Goal: Task Accomplishment & Management: Complete application form

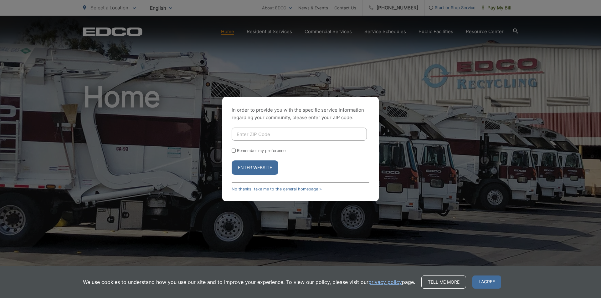
click at [284, 142] on form "Remember my preference Enter Website" at bounding box center [301, 151] width 138 height 47
click at [290, 133] on input "Enter ZIP Code" at bounding box center [299, 134] width 135 height 13
type input "91941"
click at [257, 152] on label "Remember my preference" at bounding box center [261, 150] width 49 height 5
click at [236, 152] on input "Remember my preference" at bounding box center [234, 151] width 4 height 4
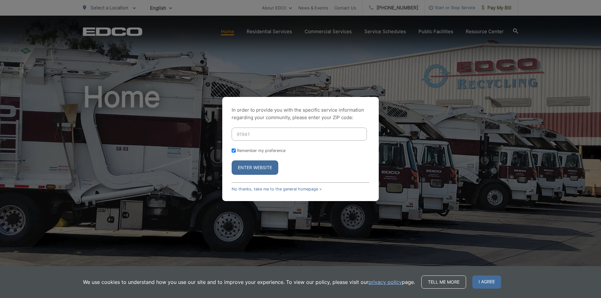
checkbox input "true"
click at [258, 165] on button "Enter Website" at bounding box center [255, 168] width 47 height 14
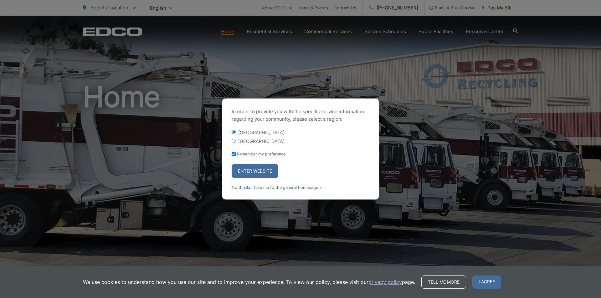
click at [265, 144] on label "[GEOGRAPHIC_DATA]" at bounding box center [261, 141] width 46 height 5
click at [236, 143] on input "[GEOGRAPHIC_DATA]" at bounding box center [234, 141] width 4 height 4
radio input "true"
click at [254, 171] on button "Enter Website" at bounding box center [255, 171] width 47 height 14
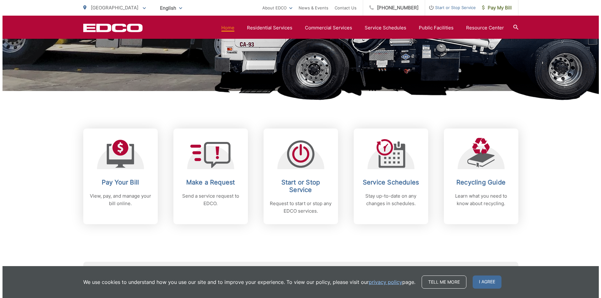
scroll to position [219, 0]
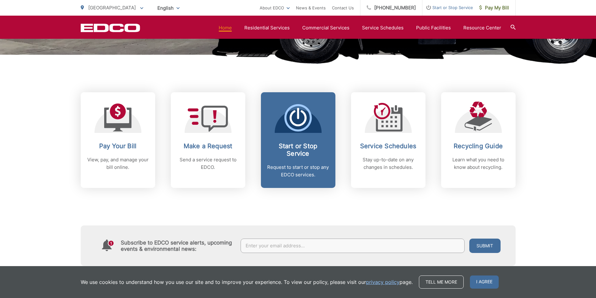
click at [288, 172] on p "Request to start or stop any EDCO services." at bounding box center [298, 171] width 62 height 15
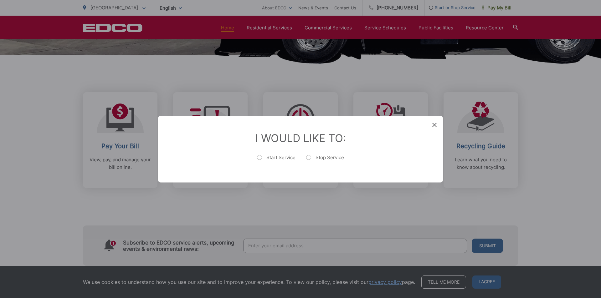
click at [268, 164] on label "Start Service" at bounding box center [276, 160] width 39 height 13
radio input "true"
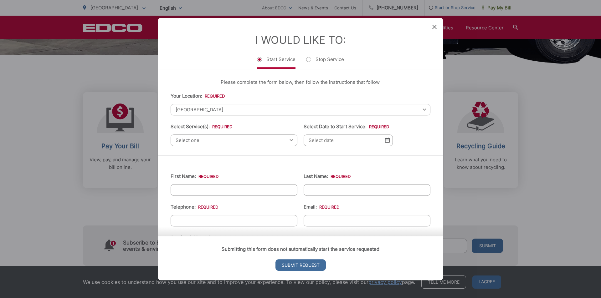
click at [341, 144] on input "Select Date to Start Service: *" at bounding box center [348, 141] width 89 height 12
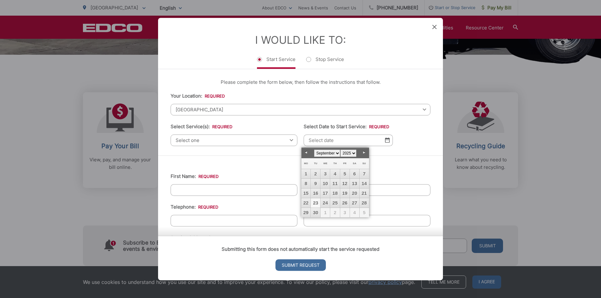
click at [318, 203] on link "23" at bounding box center [315, 202] width 9 height 9
type input "09/23/2025"
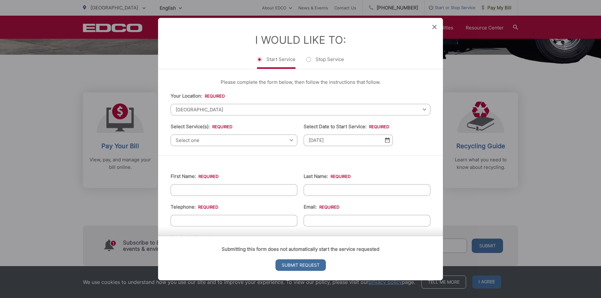
click at [243, 158] on div "First Name: * Last Name: * Telephone: * Email: * Service Address 1: * Service A…" at bounding box center [300, 302] width 285 height 293
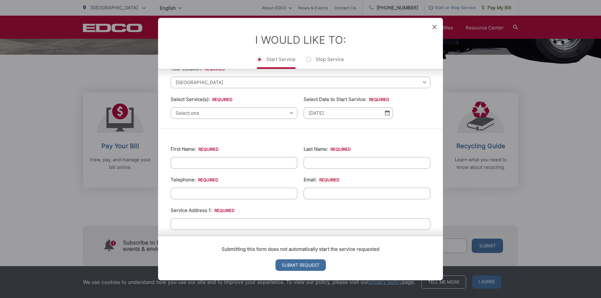
scroll to position [63, 0]
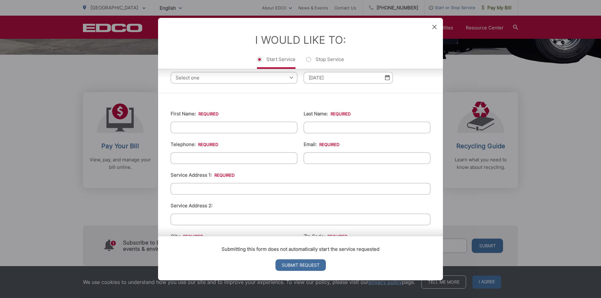
click at [245, 131] on input "First Name: *" at bounding box center [234, 128] width 127 height 12
type input "Owen"
type input "Stout"
type input "6093857177"
type input "ostout10@gmail.com"
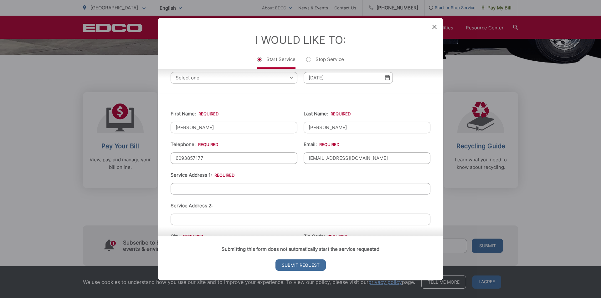
type input "[GEOGRAPHIC_DATA]"
type input "92104"
type input "4196 Arizona st"
type input "(609) 385-7177"
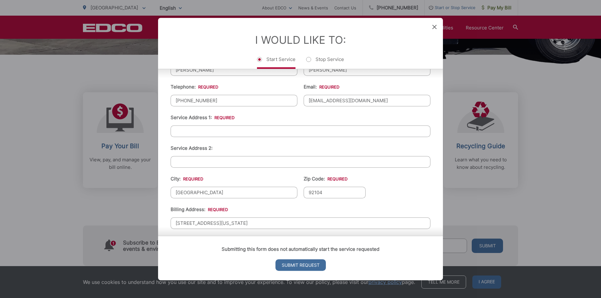
scroll to position [125, 0]
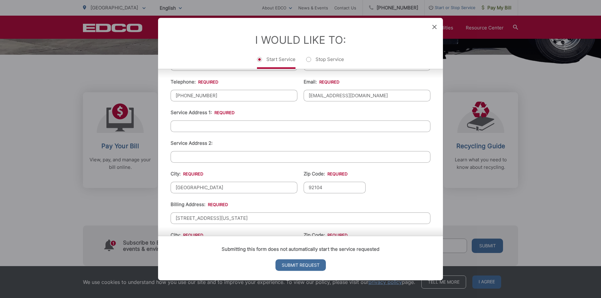
click at [224, 131] on input "Service Address 1: *" at bounding box center [301, 127] width 260 height 12
type input "10933 Sunray Pl"
click at [197, 159] on input "Service Address 2:" at bounding box center [301, 157] width 260 height 12
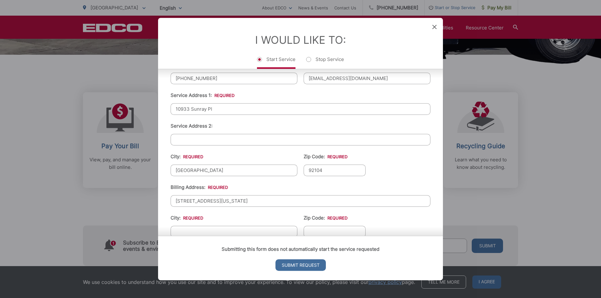
scroll to position [157, 0]
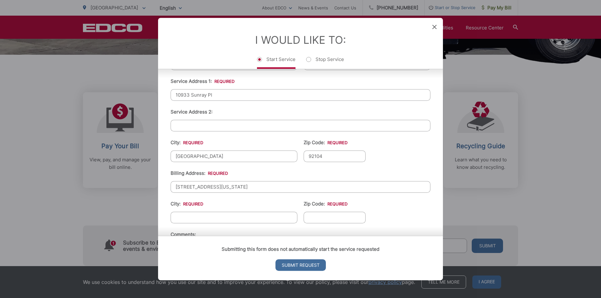
click at [224, 154] on input "[GEOGRAPHIC_DATA]" at bounding box center [234, 157] width 127 height 12
type input "La Mesa"
click at [314, 154] on input "92104" at bounding box center [335, 157] width 62 height 12
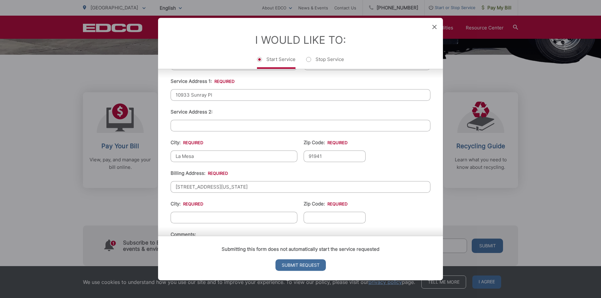
type input "91941"
click at [363, 141] on ul "First Name: * Owen Last Name: * Stout Telephone: * (609) 385-7177 Email: * osto…" at bounding box center [301, 146] width 260 height 274
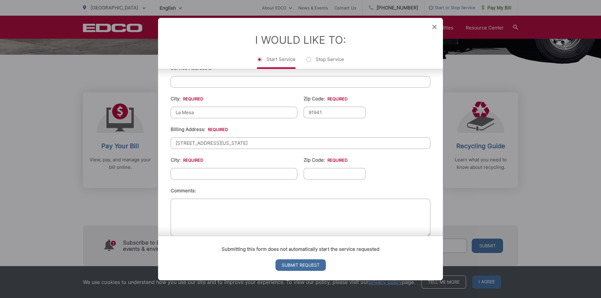
scroll to position [212, 0]
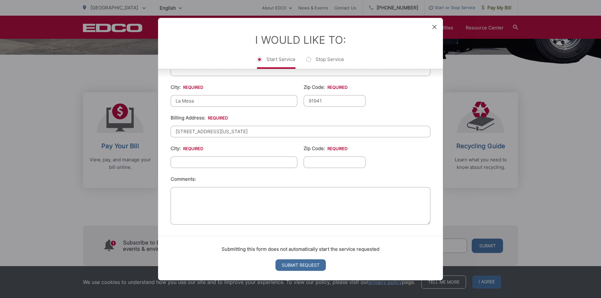
click at [220, 163] on input "City: *" at bounding box center [234, 163] width 127 height 12
type input "[GEOGRAPHIC_DATA]"
type input "92104"
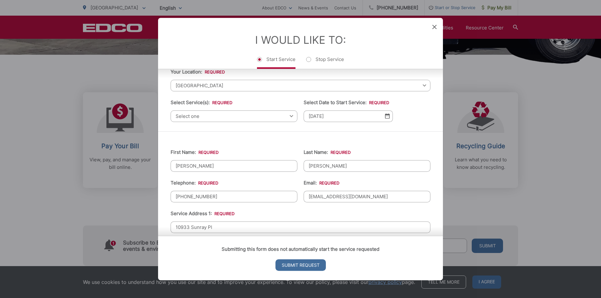
scroll to position [0, 0]
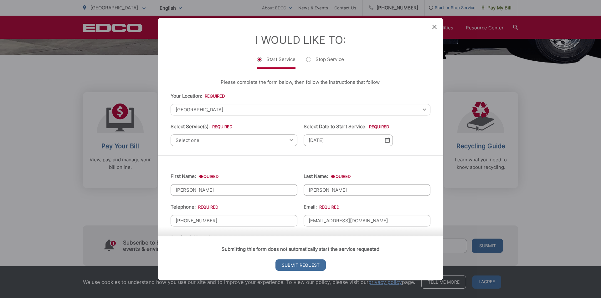
click at [247, 137] on span "Select one" at bounding box center [234, 141] width 127 height 12
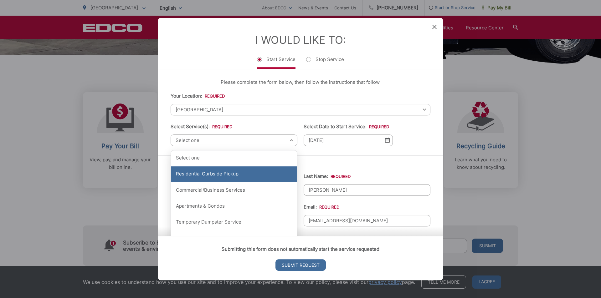
click at [231, 178] on div "Residential Curbside Pickup" at bounding box center [234, 175] width 126 height 16
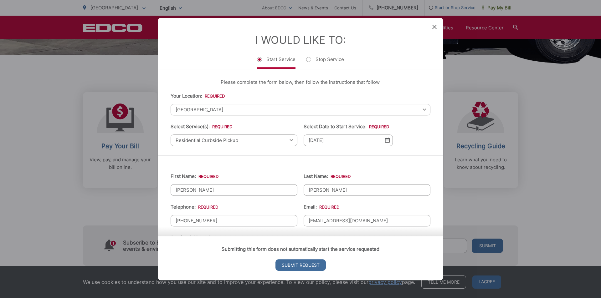
click at [273, 173] on li "First Name: * Owen" at bounding box center [234, 184] width 127 height 23
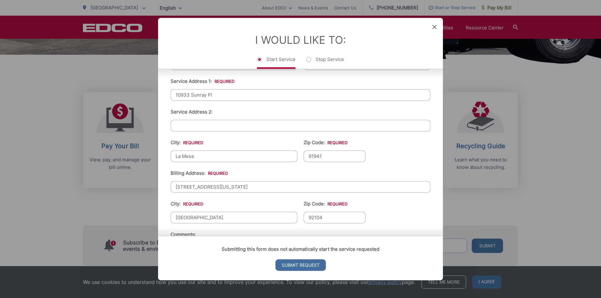
scroll to position [212, 0]
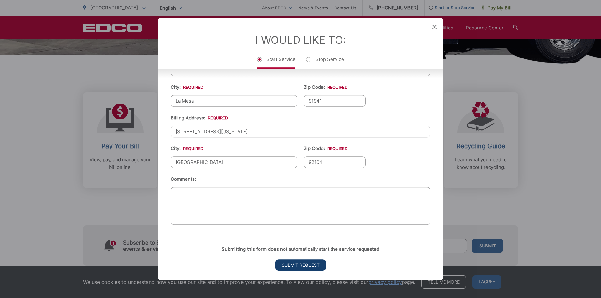
click at [294, 267] on input "Submit Request" at bounding box center [301, 266] width 50 height 12
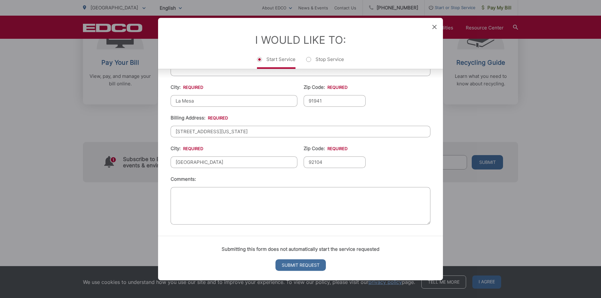
scroll to position [0, 0]
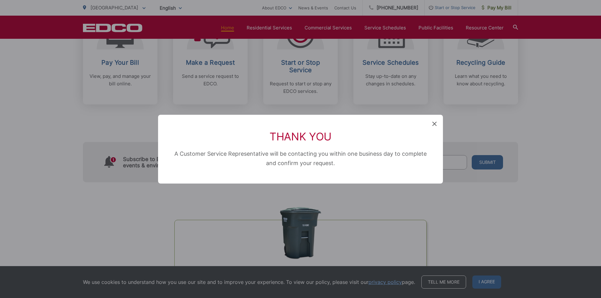
click at [434, 125] on icon at bounding box center [434, 124] width 4 height 4
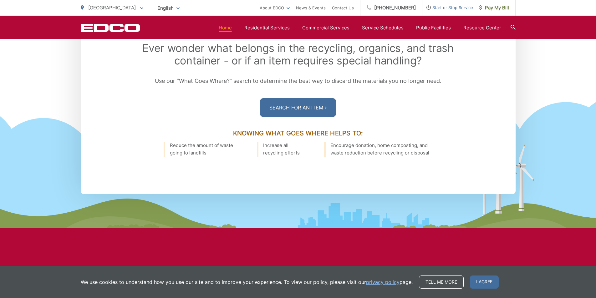
scroll to position [939, 0]
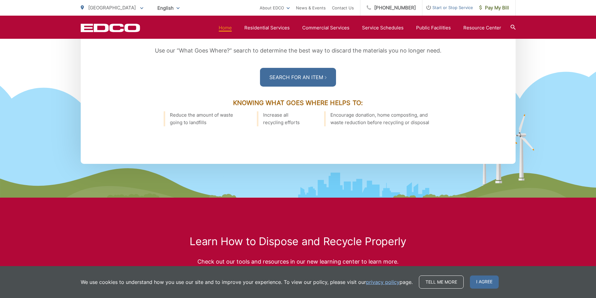
click at [476, 91] on div "What Goes Where Ever wonder what belongs in the recycling, organics, and trash …" at bounding box center [298, 52] width 360 height 110
